Goal: Find specific page/section: Find specific page/section

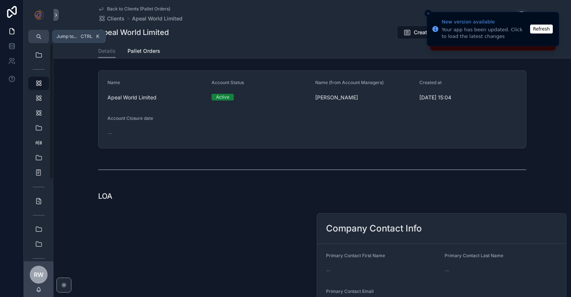
click at [43, 38] on button "scrollable content" at bounding box center [38, 36] width 21 height 13
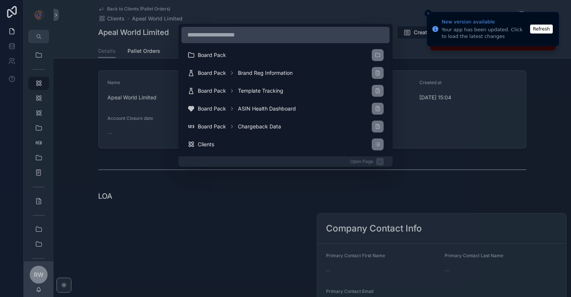
click at [423, 64] on div "Board Pack Board Pack Brand Reg Information Board Pack Template Tracking Board …" at bounding box center [285, 148] width 571 height 297
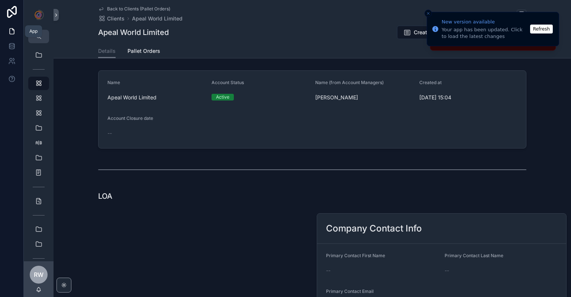
click at [12, 32] on icon at bounding box center [11, 31] width 7 height 7
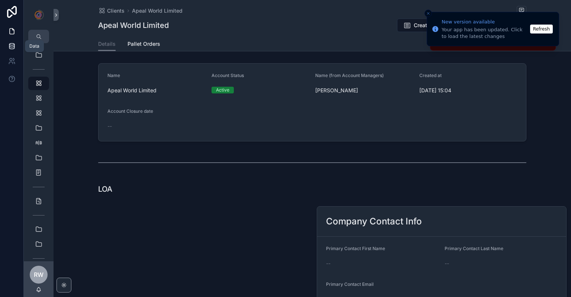
click at [12, 52] on link at bounding box center [11, 46] width 23 height 15
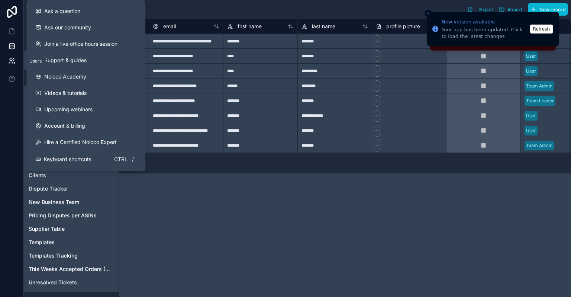
drag, startPoint x: 9, startPoint y: 54, endPoint x: 10, endPoint y: 58, distance: 3.9
click at [10, 54] on link at bounding box center [11, 61] width 23 height 15
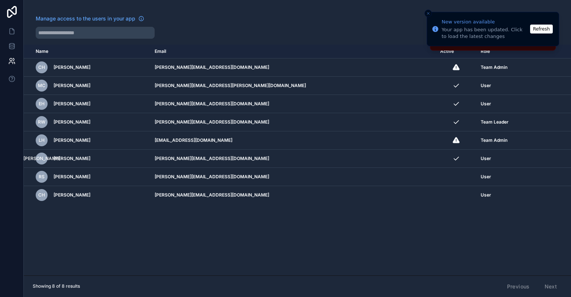
click at [164, 249] on div "Name Email Active Role userTable.email CH Cameron Hibbott cameron@rosettabrands…" at bounding box center [297, 160] width 547 height 230
click at [15, 45] on icon at bounding box center [11, 45] width 7 height 7
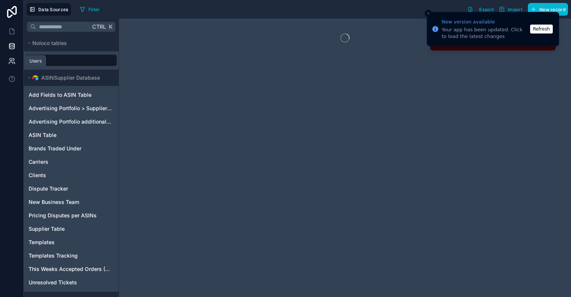
click at [15, 60] on icon at bounding box center [11, 60] width 7 height 7
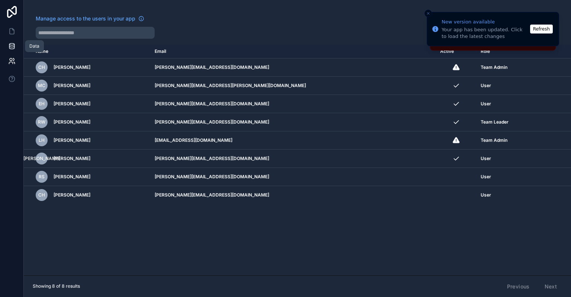
click at [13, 46] on icon at bounding box center [11, 45] width 7 height 7
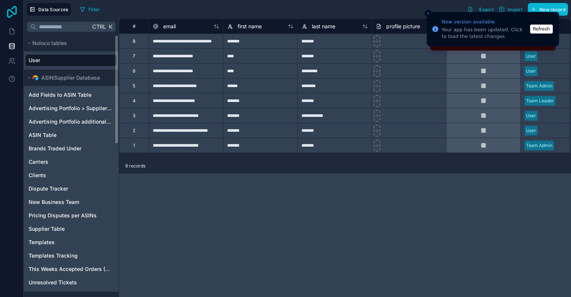
click at [10, 14] on icon at bounding box center [11, 12] width 15 height 12
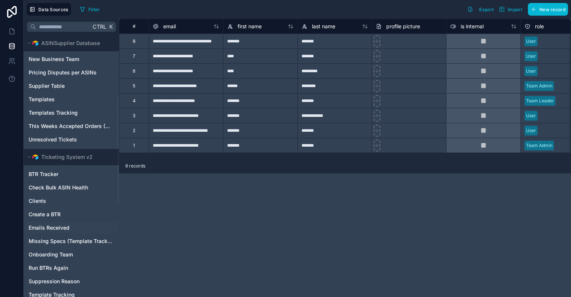
scroll to position [142, 0]
click at [50, 200] on link "Clients" at bounding box center [71, 200] width 84 height 7
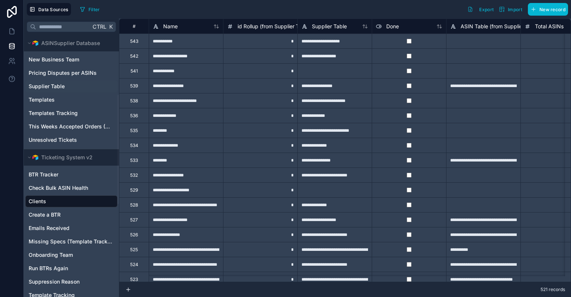
click at [64, 86] on span "Supplier Table" at bounding box center [47, 86] width 36 height 7
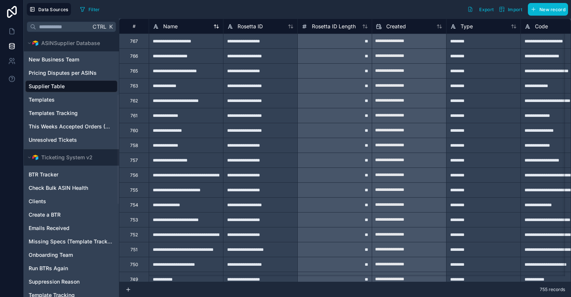
click at [217, 26] on icon at bounding box center [218, 26] width 2 height 3
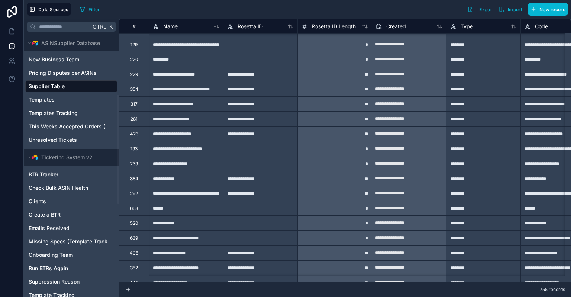
scroll to position [5629, 0]
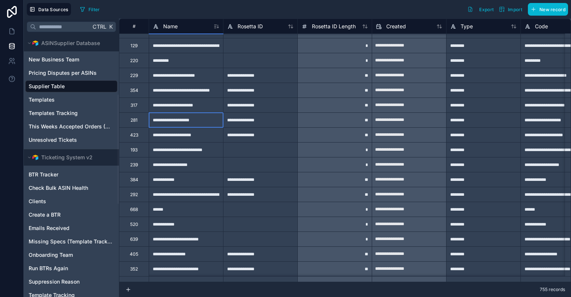
click at [182, 121] on div "**********" at bounding box center [186, 119] width 74 height 15
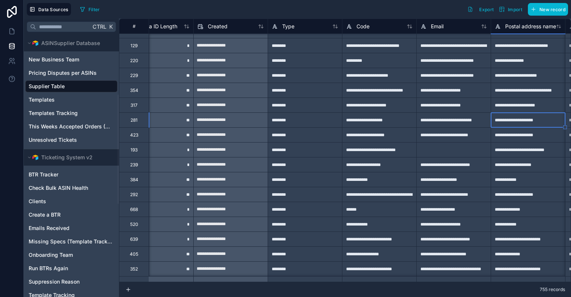
scroll to position [5629, 253]
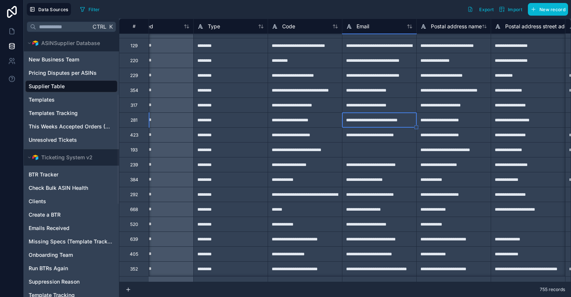
click at [398, 116] on div "**********" at bounding box center [379, 119] width 74 height 15
